Goal: Task Accomplishment & Management: Use online tool/utility

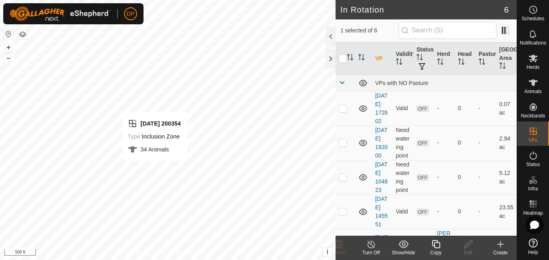
checkbox input "false"
click at [344, 59] on input "checkbox" at bounding box center [343, 59] width 8 height 8
checkbox input "true"
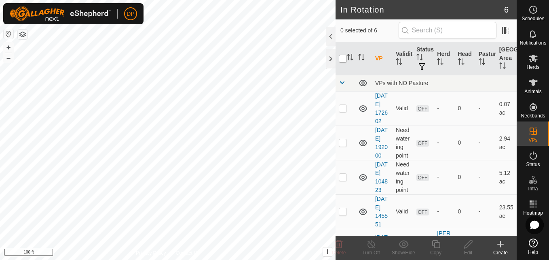
checkbox input "true"
click at [344, 59] on input "checkbox" at bounding box center [343, 59] width 8 height 8
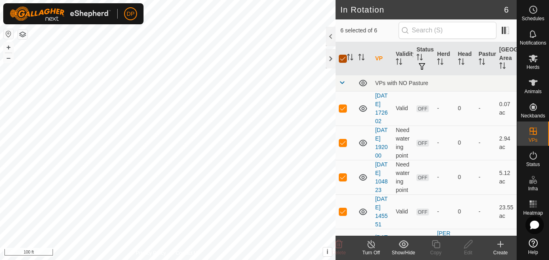
checkbox input "false"
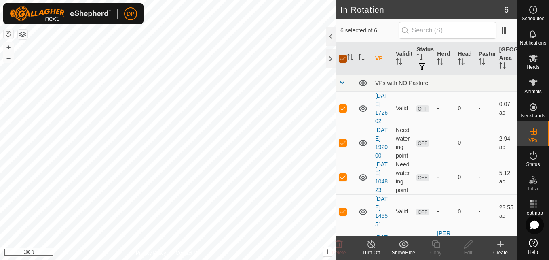
checkbox input "false"
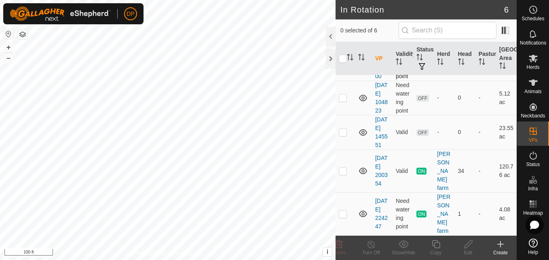
scroll to position [113, 0]
click at [326, 57] on div at bounding box center [331, 58] width 10 height 19
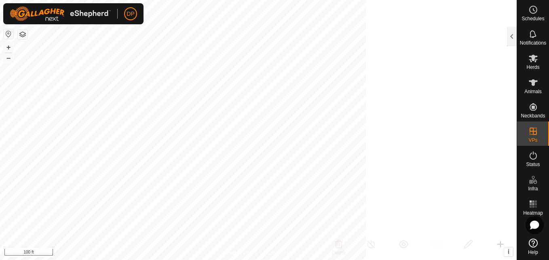
scroll to position [345, 0]
